Goal: Task Accomplishment & Management: Manage account settings

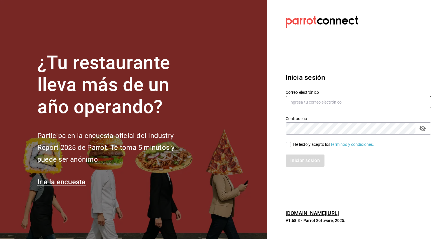
type input "[PERSON_NAME][EMAIL_ADDRESS][DOMAIN_NAME]"
click at [288, 146] on input "He leído y acepto los Términos y condiciones." at bounding box center [287, 144] width 5 height 5
checkbox input "true"
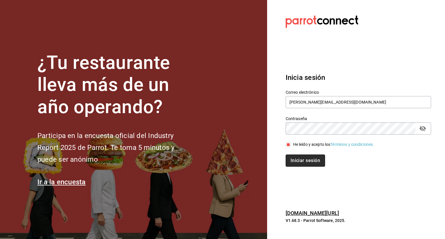
click at [299, 164] on button "Iniciar sesión" at bounding box center [304, 161] width 39 height 12
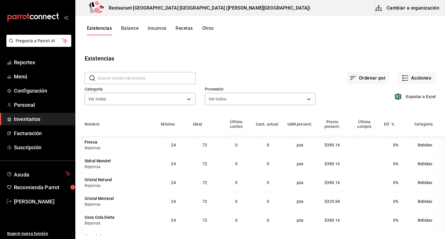
scroll to position [16, 0]
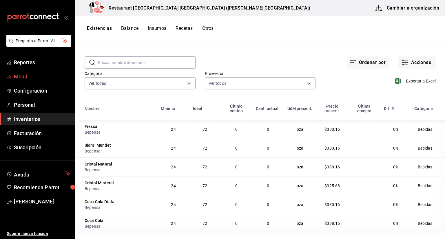
click at [19, 74] on span "Menú" at bounding box center [42, 77] width 56 height 8
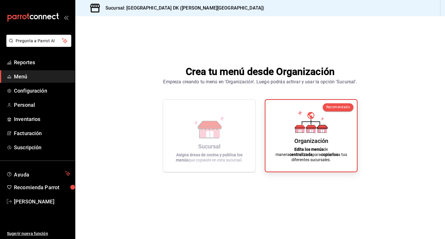
click at [28, 75] on span "Menú" at bounding box center [42, 77] width 56 height 8
click at [43, 122] on span "Inventarios" at bounding box center [42, 119] width 56 height 8
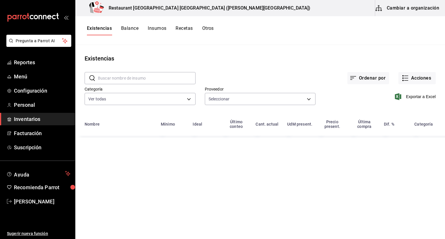
type input "99c38261-3a11-43f0-9f1c-2d01d1c0a5d2,570b5bb6-264f-46aa-b847-46d0fab53d1c"
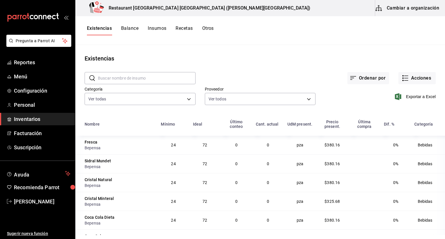
click at [130, 28] on button "Balance" at bounding box center [129, 30] width 17 height 10
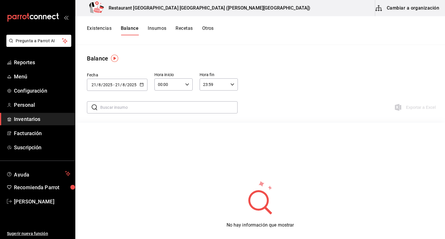
click at [154, 28] on button "Insumos" at bounding box center [157, 30] width 19 height 10
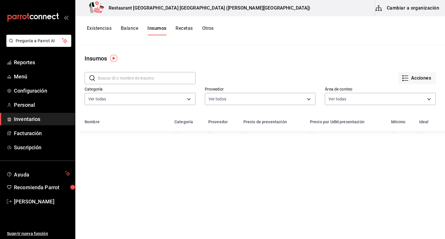
click at [108, 29] on button "Existencias" at bounding box center [99, 30] width 25 height 10
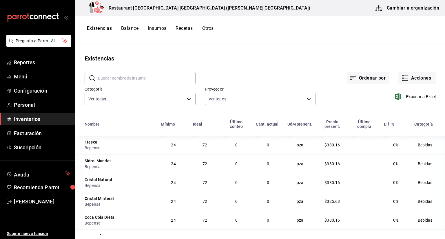
scroll to position [16, 0]
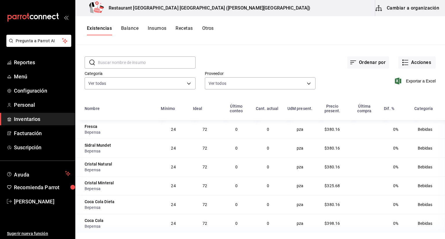
click at [154, 28] on button "Insumos" at bounding box center [157, 30] width 19 height 10
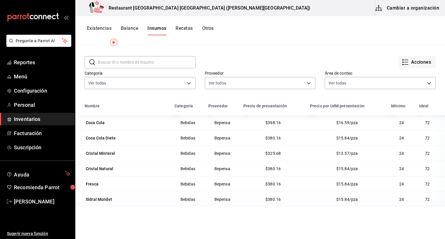
click at [111, 28] on button "Existencias" at bounding box center [99, 30] width 25 height 10
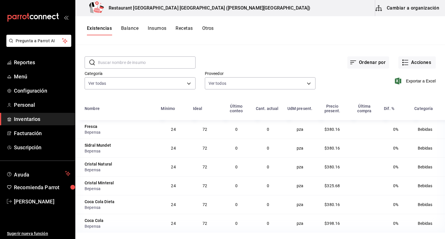
scroll to position [16, 0]
click at [33, 107] on span "Personal" at bounding box center [42, 105] width 56 height 8
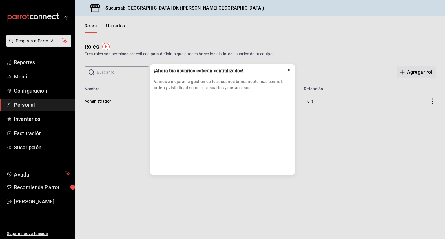
click at [287, 71] on icon at bounding box center [288, 70] width 5 height 5
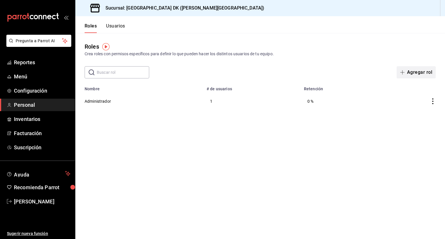
click at [410, 72] on button "Agregar rol" at bounding box center [415, 72] width 39 height 12
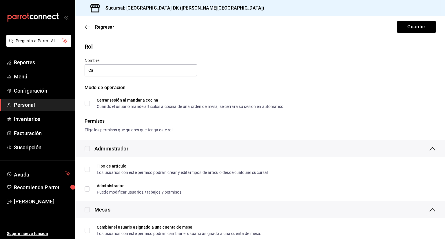
type input "C"
drag, startPoint x: 167, startPoint y: 152, endPoint x: 175, endPoint y: 173, distance: 22.2
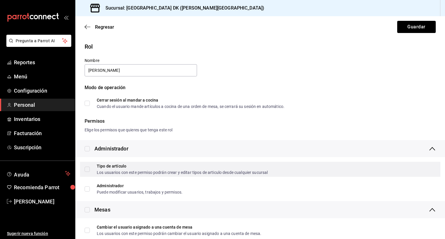
click at [165, 156] on div "Administrador" at bounding box center [259, 148] width 369 height 17
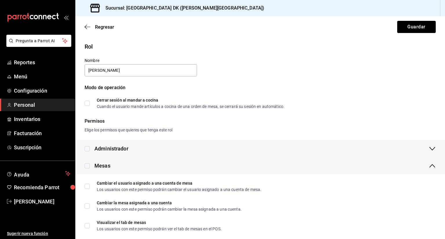
click at [175, 173] on div "Mesas" at bounding box center [259, 165] width 369 height 17
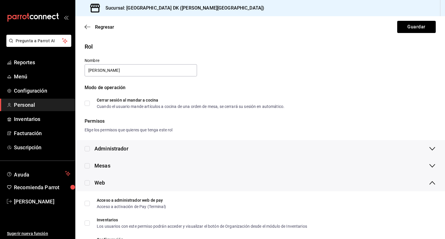
click at [175, 173] on div "Mesas" at bounding box center [259, 165] width 369 height 17
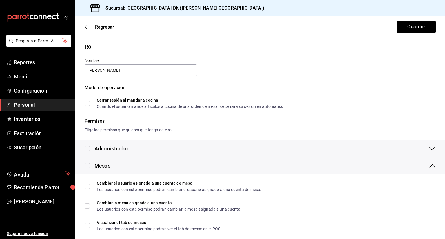
click at [175, 173] on div "Mesas" at bounding box center [259, 165] width 369 height 17
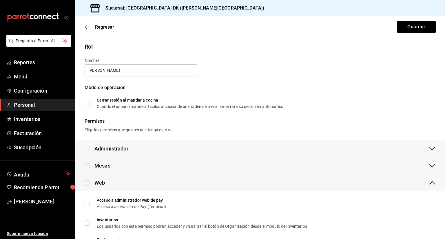
drag, startPoint x: 175, startPoint y: 173, endPoint x: 391, endPoint y: 119, distance: 222.3
click at [391, 119] on div "Permisos" at bounding box center [260, 121] width 351 height 7
click at [155, 69] on input "Mary" at bounding box center [141, 70] width 112 height 12
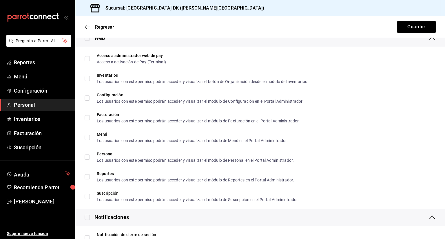
scroll to position [87, 0]
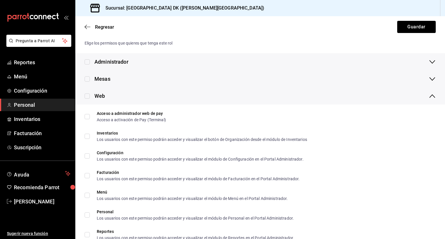
click at [429, 95] on icon at bounding box center [432, 96] width 7 height 7
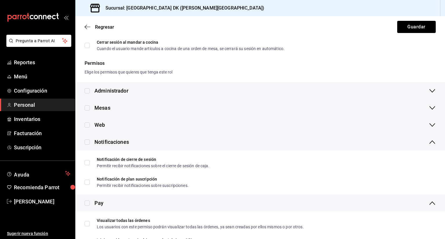
scroll to position [116, 0]
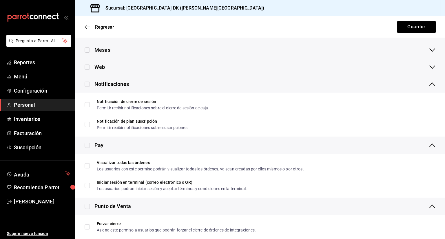
click at [429, 143] on icon at bounding box center [432, 145] width 7 height 7
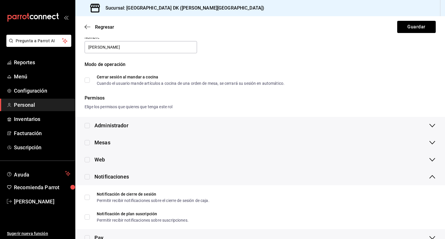
scroll to position [0, 0]
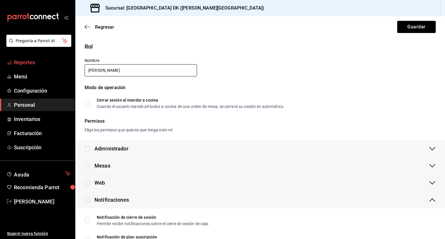
drag, startPoint x: 131, startPoint y: 73, endPoint x: 66, endPoint y: 58, distance: 67.0
click at [66, 58] on div "Pregunta a Parrot AI Reportes Menú Configuración Personal Inventarios Facturaci…" at bounding box center [222, 119] width 445 height 239
type input "m"
type input "c"
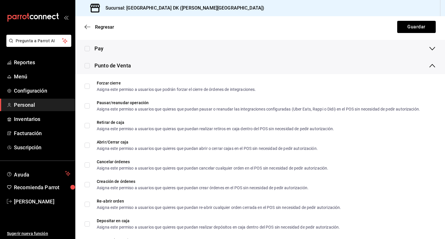
scroll to position [203, 0]
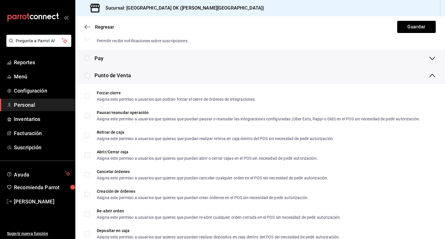
type input "Cajero"
click at [87, 76] on input "checkbox" at bounding box center [87, 75] width 5 height 5
checkbox input "true"
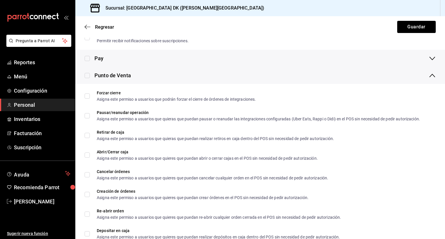
checkbox input "true"
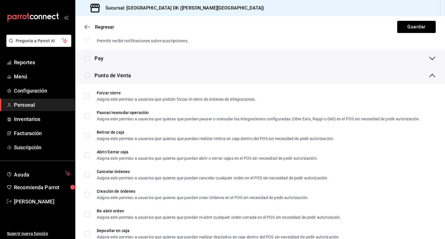
checkbox input "true"
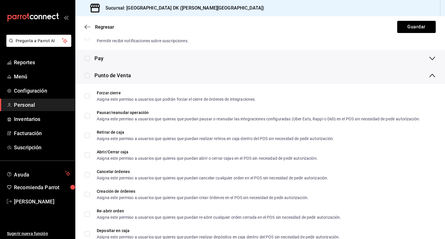
checkbox input "true"
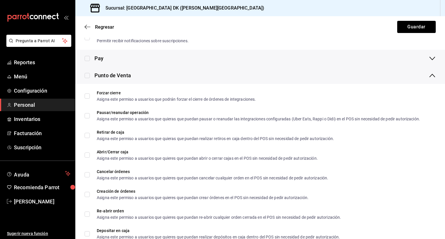
checkbox input "true"
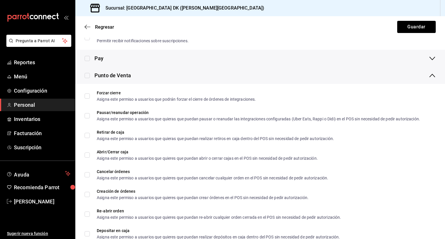
checkbox input "true"
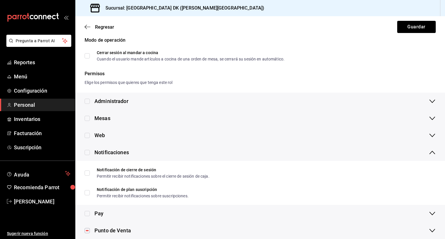
scroll to position [57, 0]
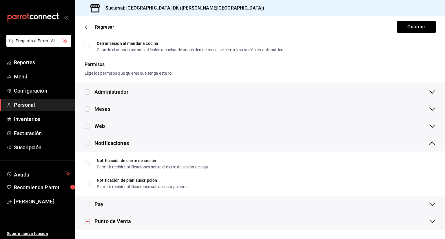
click at [429, 203] on icon at bounding box center [432, 204] width 7 height 7
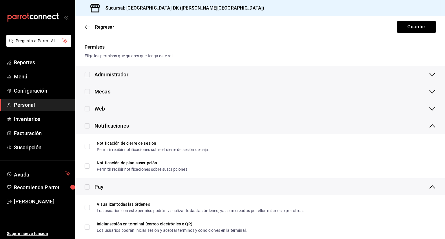
scroll to position [101, 0]
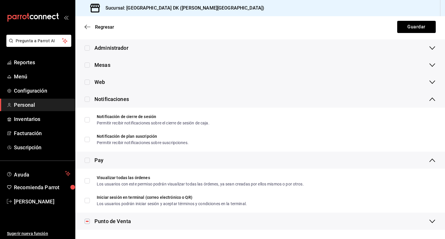
click at [429, 65] on icon at bounding box center [432, 65] width 7 height 7
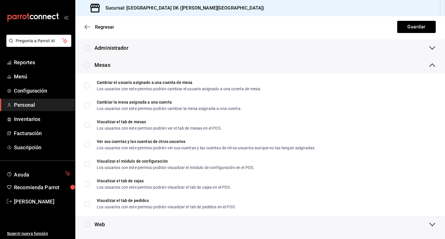
click at [88, 65] on input "checkbox" at bounding box center [87, 65] width 5 height 5
checkbox input "true"
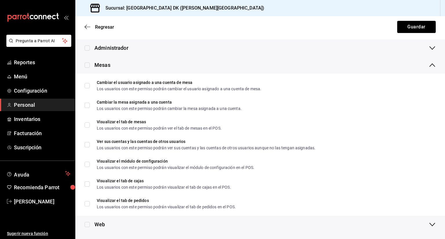
checkbox input "true"
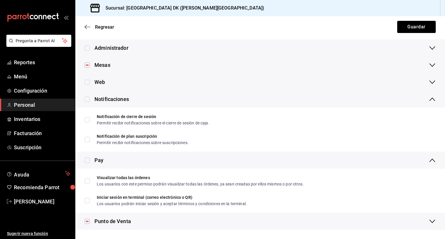
click at [429, 80] on icon at bounding box center [432, 82] width 7 height 7
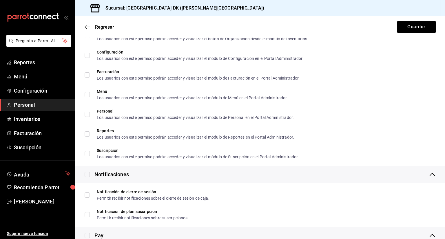
scroll to position [72, 0]
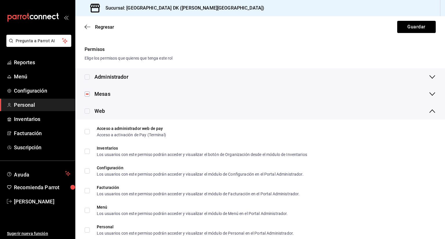
click at [429, 110] on icon at bounding box center [432, 111] width 7 height 7
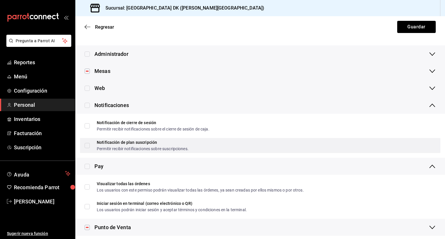
scroll to position [101, 0]
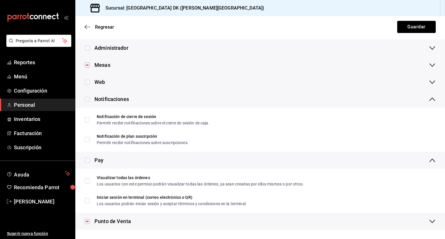
click at [429, 100] on icon at bounding box center [432, 99] width 7 height 7
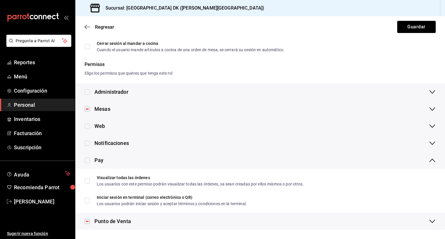
scroll to position [57, 0]
click at [429, 160] on icon at bounding box center [432, 160] width 7 height 7
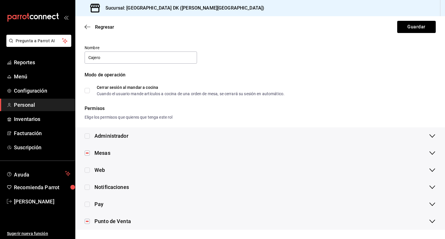
scroll to position [13, 0]
click at [429, 220] on icon at bounding box center [432, 221] width 6 height 3
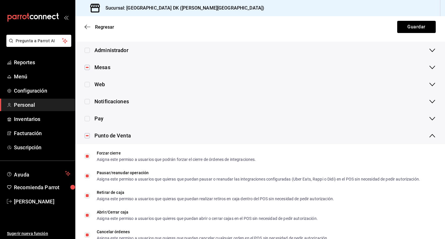
scroll to position [95, 0]
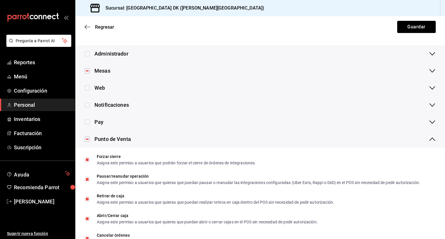
click at [429, 140] on icon at bounding box center [432, 139] width 7 height 7
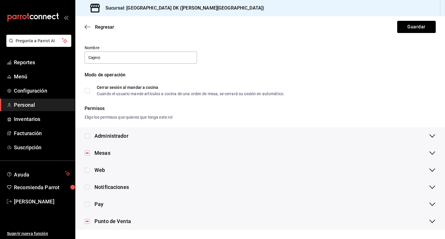
scroll to position [13, 0]
click at [429, 151] on icon at bounding box center [432, 153] width 7 height 7
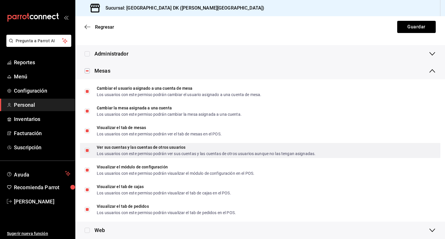
scroll to position [124, 0]
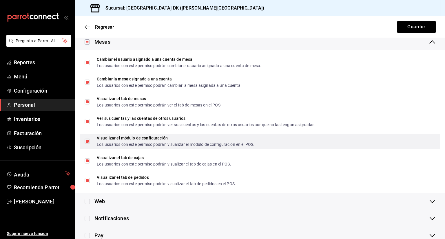
click at [86, 141] on input "Visualizar el módulo de configuración Los usuarios con este permiso podrán visu…" at bounding box center [87, 141] width 5 height 5
checkbox input "false"
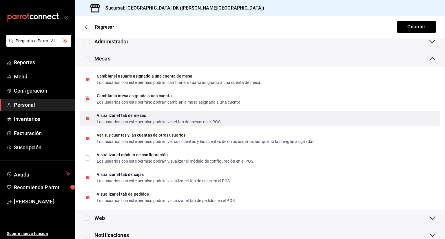
scroll to position [97, 0]
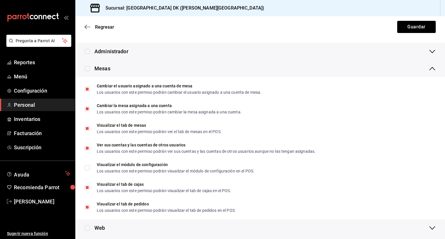
click at [429, 69] on icon at bounding box center [432, 68] width 7 height 7
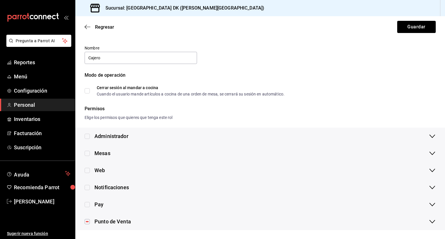
scroll to position [13, 0]
click at [430, 150] on icon at bounding box center [432, 153] width 7 height 7
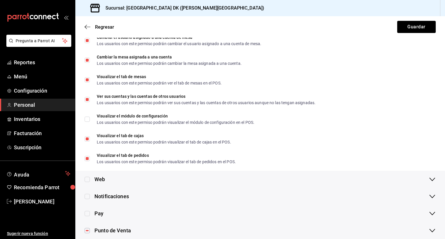
scroll to position [155, 0]
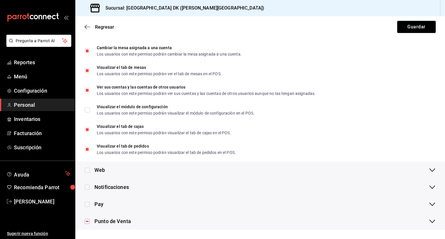
click at [429, 219] on icon at bounding box center [432, 221] width 7 height 7
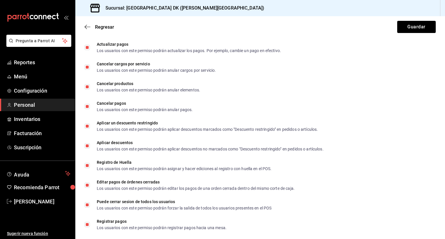
scroll to position [498, 0]
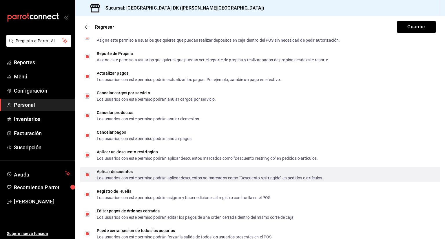
click at [87, 175] on input "Aplicar descuentos Los usuarios con este permiso podrán aplicar descuentos no m…" at bounding box center [87, 174] width 5 height 5
checkbox input "false"
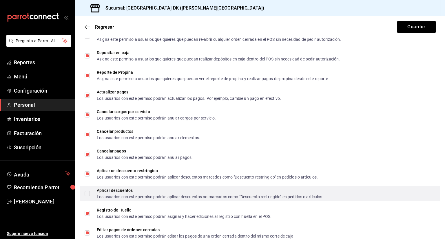
scroll to position [469, 0]
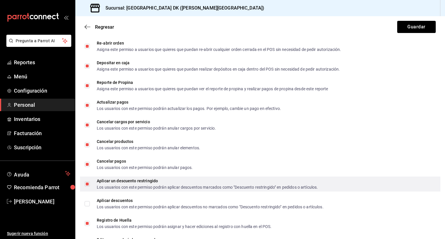
click at [88, 183] on input "Aplicar un descuento restringido Los usuarios con este permiso podrán aplicar d…" at bounding box center [87, 184] width 5 height 5
checkbox input "false"
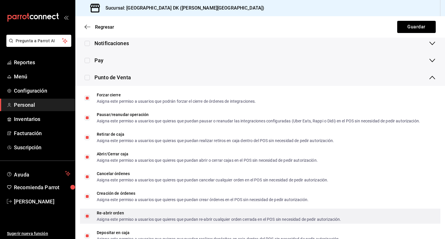
scroll to position [295, 0]
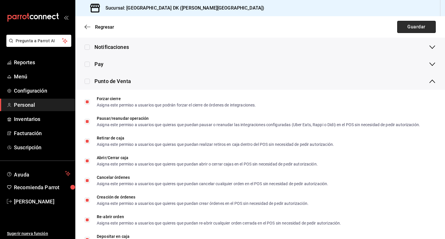
click at [421, 32] on button "Guardar" at bounding box center [416, 27] width 39 height 12
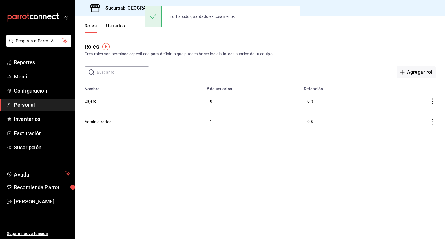
click at [116, 24] on button "Usuarios" at bounding box center [115, 28] width 19 height 10
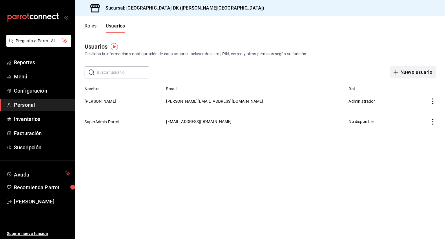
click at [419, 73] on button "Nuevo usuario" at bounding box center [413, 72] width 46 height 12
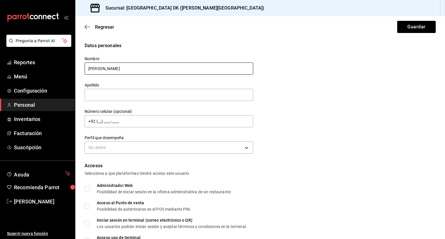
type input "Mary"
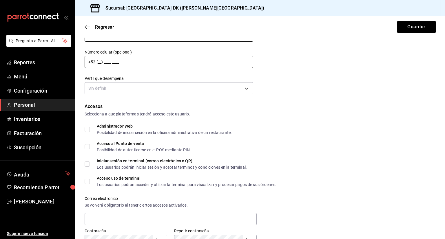
scroll to position [58, 0]
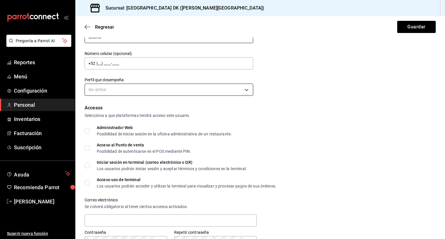
type input "Cocina"
click at [133, 94] on body "Pregunta a Parrot AI Reportes Menú Configuración Personal Inventarios Facturaci…" at bounding box center [222, 119] width 445 height 239
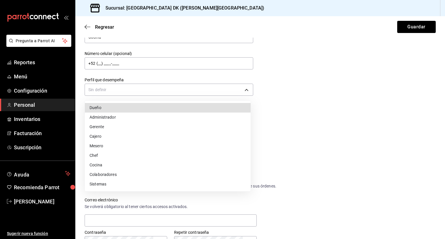
click at [119, 137] on li "Cajero" at bounding box center [168, 137] width 166 height 10
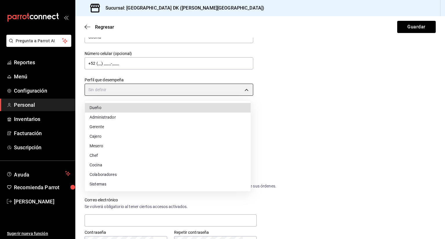
type input "CASHIER"
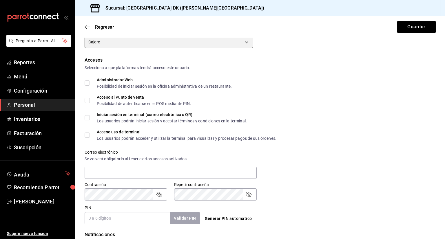
scroll to position [116, 0]
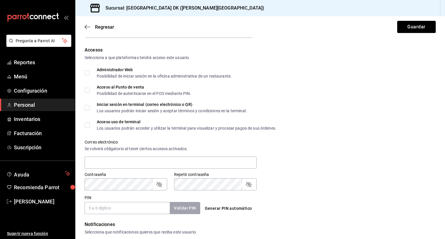
click at [88, 91] on input "Acceso al Punto de venta Posibilidad de autenticarse en el POS mediante PIN." at bounding box center [87, 90] width 5 height 5
checkbox input "true"
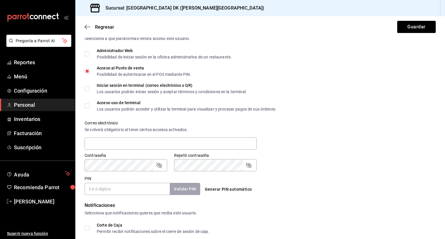
scroll to position [145, 0]
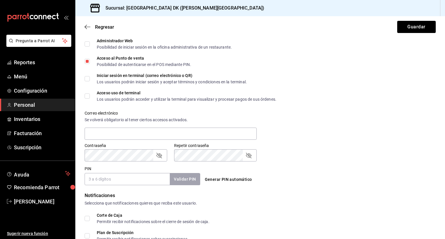
click at [87, 97] on input "Acceso uso de terminal Los usuarios podrán acceder y utilizar la terminal para …" at bounding box center [87, 96] width 5 height 5
checkbox input "true"
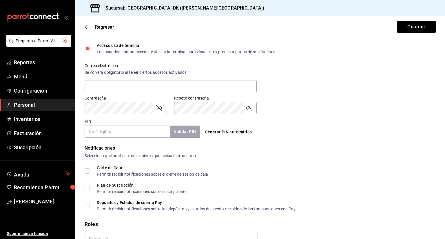
scroll to position [203, 0]
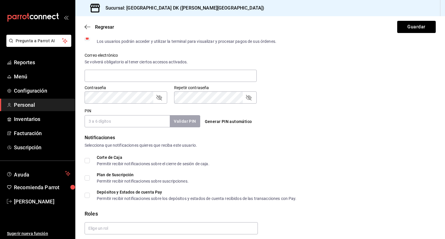
click at [116, 123] on input "PIN" at bounding box center [127, 121] width 85 height 12
click at [268, 87] on div "Contraseña Contraseña Repetir contraseña Repetir contraseña" at bounding box center [257, 90] width 358 height 25
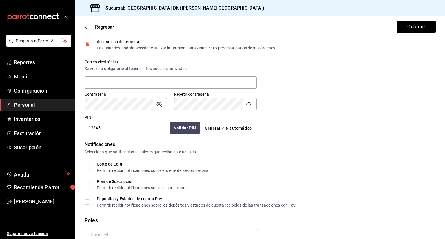
scroll to position [224, 0]
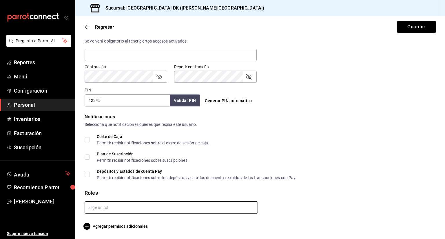
click at [106, 208] on input "text" at bounding box center [171, 208] width 173 height 12
click at [101, 224] on li "Cajero" at bounding box center [170, 221] width 171 height 10
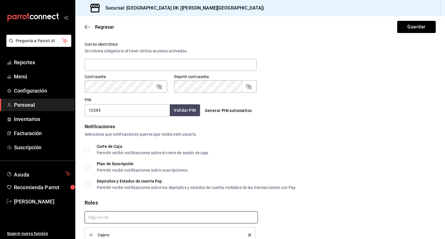
scroll to position [243, 0]
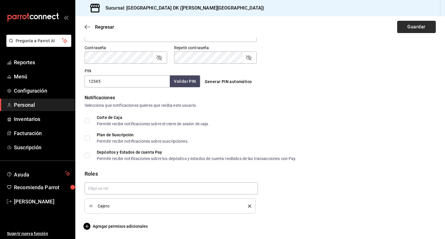
click at [409, 26] on button "Guardar" at bounding box center [416, 27] width 39 height 12
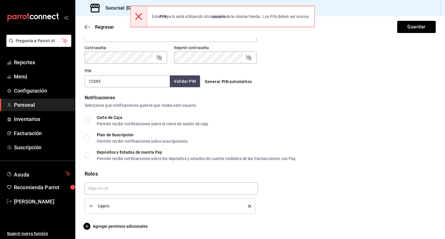
scroll to position [185, 0]
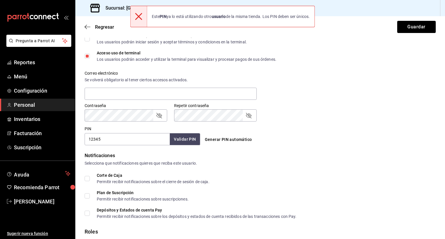
click at [107, 142] on input "12345" at bounding box center [127, 139] width 85 height 12
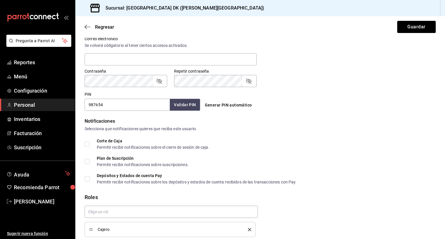
scroll to position [243, 0]
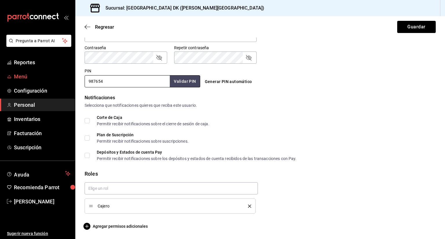
drag, startPoint x: 116, startPoint y: 81, endPoint x: 72, endPoint y: 79, distance: 43.7
click at [72, 79] on div "Pregunta a Parrot AI Reportes Menú Configuración Personal Inventarios Facturaci…" at bounding box center [222, 119] width 445 height 239
type input "9876"
click at [420, 31] on button "Guardar" at bounding box center [416, 27] width 39 height 12
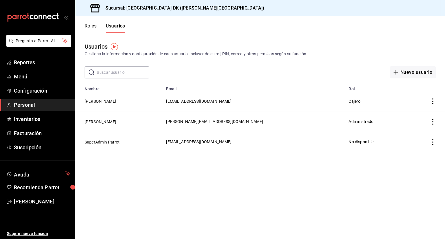
click at [432, 103] on icon "actions" at bounding box center [433, 101] width 6 height 6
click at [256, 184] on div at bounding box center [222, 119] width 445 height 239
click at [38, 76] on span "Menú" at bounding box center [42, 77] width 56 height 8
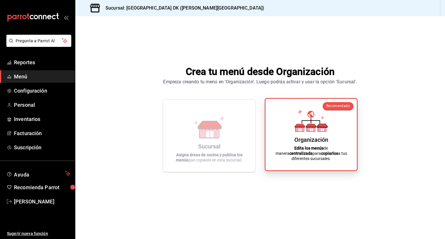
click at [304, 128] on icon at bounding box center [300, 126] width 10 height 4
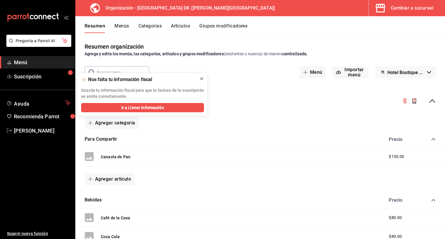
click at [202, 79] on icon at bounding box center [201, 79] width 2 height 2
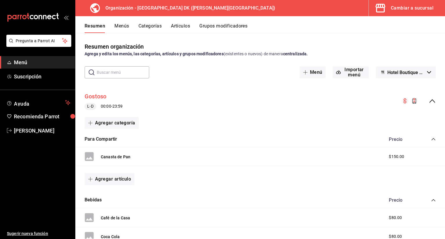
click at [101, 99] on button "Gostoso" at bounding box center [96, 96] width 22 height 8
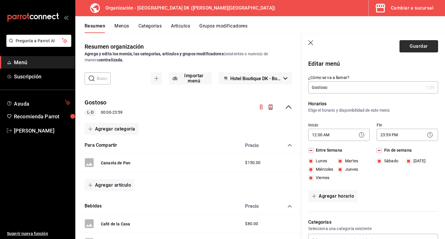
click at [417, 47] on button "Guardar" at bounding box center [418, 46] width 39 height 12
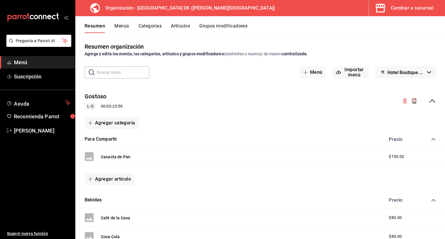
click at [118, 25] on button "Menús" at bounding box center [121, 28] width 14 height 10
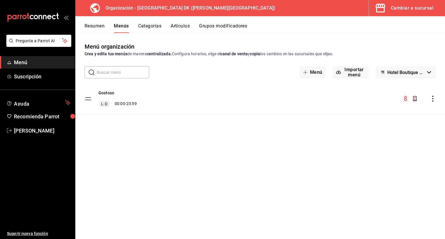
click at [431, 98] on icon "actions" at bounding box center [433, 99] width 6 height 6
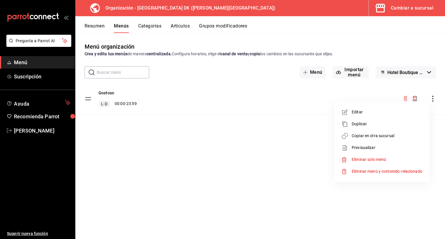
click at [360, 147] on span "Previsualizar" at bounding box center [387, 148] width 71 height 6
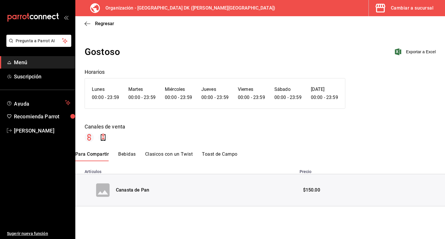
click at [122, 156] on button "Bebidas" at bounding box center [126, 156] width 17 height 10
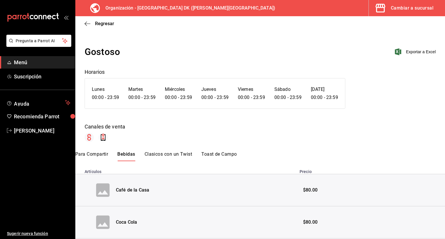
click at [162, 152] on button "Clasicos con un Twist" at bounding box center [168, 156] width 48 height 10
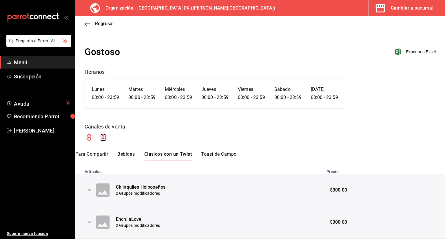
click at [218, 153] on button "Toast de Campo" at bounding box center [218, 156] width 35 height 10
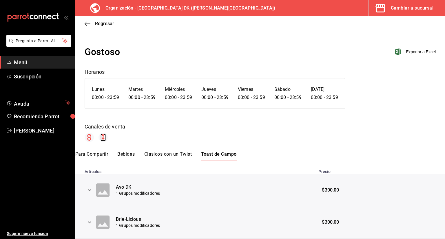
click at [93, 155] on button "Para Compartir" at bounding box center [91, 156] width 33 height 10
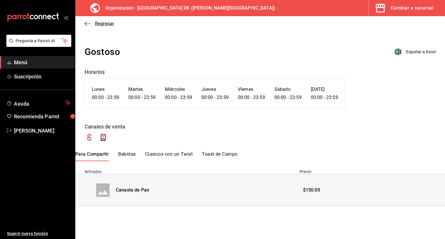
click at [91, 23] on span "Regresar" at bounding box center [100, 24] width 30 height 6
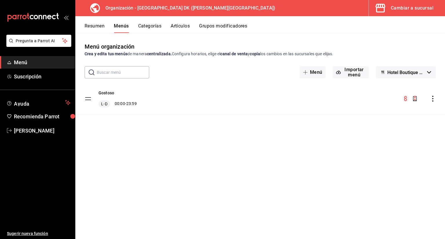
click at [430, 72] on icon "button" at bounding box center [429, 72] width 4 height 2
click at [430, 72] on div at bounding box center [222, 119] width 445 height 239
click at [430, 72] on icon "button" at bounding box center [429, 72] width 4 height 2
click at [430, 72] on div at bounding box center [222, 119] width 445 height 239
click at [433, 100] on icon "actions" at bounding box center [432, 99] width 1 height 6
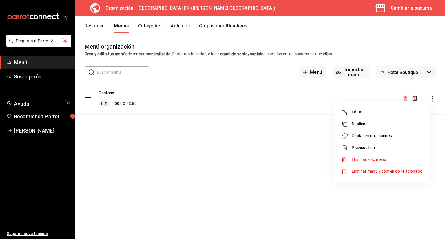
click at [274, 151] on div at bounding box center [222, 119] width 445 height 239
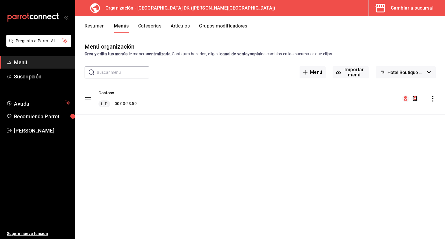
click at [85, 101] on tbody "Gostoso L-D 00:00 - 23:59" at bounding box center [259, 99] width 369 height 32
click at [434, 98] on icon "actions" at bounding box center [433, 99] width 6 height 6
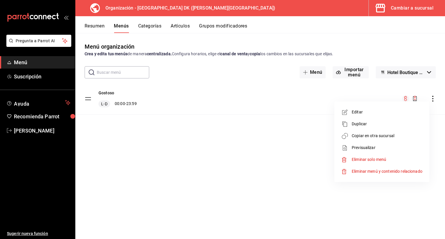
click at [430, 98] on div at bounding box center [222, 119] width 445 height 239
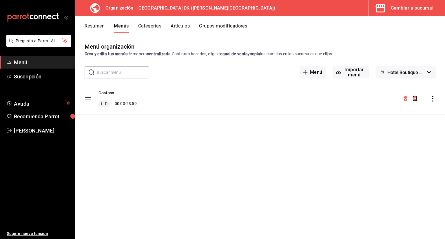
click at [88, 96] on tbody "Gostoso L-D 00:00 - 23:59" at bounding box center [259, 99] width 369 height 32
click at [88, 98] on tbody "Gostoso L-D 00:00 - 23:59" at bounding box center [259, 99] width 369 height 32
click at [67, 16] on icon "open_drawer_menu" at bounding box center [66, 17] width 5 height 5
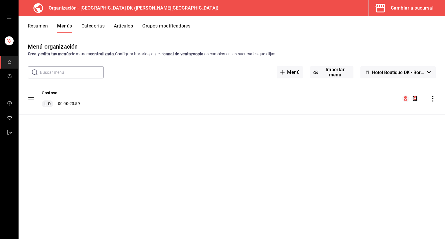
click at [119, 29] on button "Artículos" at bounding box center [123, 28] width 19 height 10
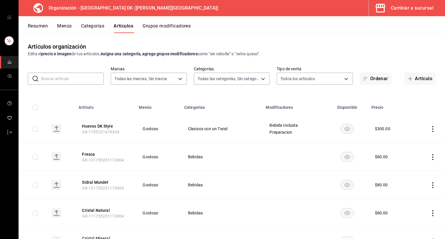
type input "347b683b-992f-4ade-98dd-c060fb017374"
type input "ad3161a5-a274-4d5c-9567-fbe069ebe933,2953607f-2dcb-4cc0-8ce4-50cebdbe4bc3,4a7f7…"
click at [89, 31] on button "Categorías" at bounding box center [92, 28] width 23 height 10
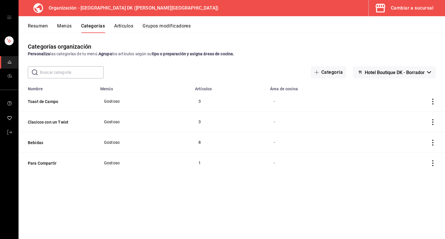
click at [67, 27] on button "Menús" at bounding box center [64, 28] width 14 height 10
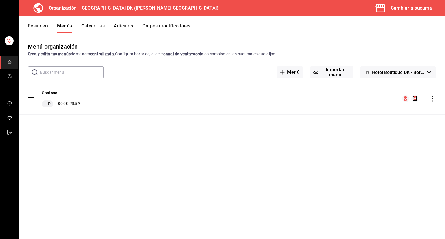
click at [34, 27] on button "Resumen" at bounding box center [38, 28] width 20 height 10
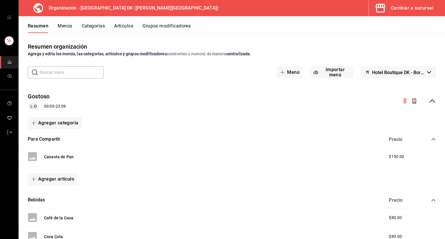
click at [10, 18] on icon "open drawer" at bounding box center [9, 17] width 5 height 5
